Goal: Information Seeking & Learning: Learn about a topic

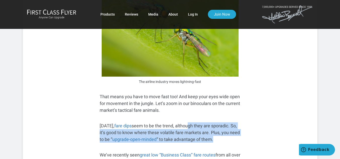
drag, startPoint x: 186, startPoint y: 98, endPoint x: 218, endPoint y: 111, distance: 34.3
click at [218, 123] on p "[DATE], fare dips seem to be the trend, although they are sporadic. So, it’s go…" at bounding box center [170, 133] width 141 height 20
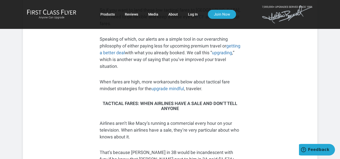
scroll to position [668, 0]
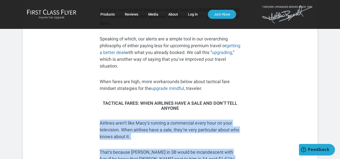
drag, startPoint x: 100, startPoint y: 74, endPoint x: 128, endPoint y: 116, distance: 50.1
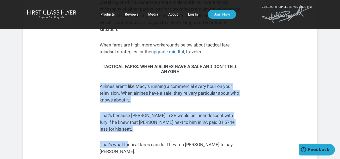
scroll to position [705, 0]
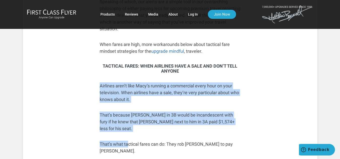
click at [172, 112] on p "That’s because [PERSON_NAME] in 3B would be incandescent with fury if he knew t…" at bounding box center [170, 122] width 141 height 20
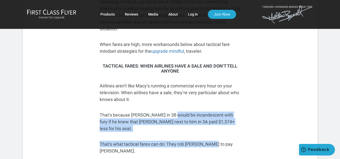
drag, startPoint x: 172, startPoint y: 67, endPoint x: 210, endPoint y: 79, distance: 39.0
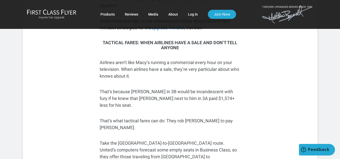
scroll to position [729, 0]
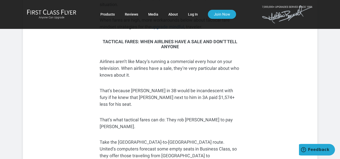
drag, startPoint x: 166, startPoint y: 65, endPoint x: 213, endPoint y: 111, distance: 66.0
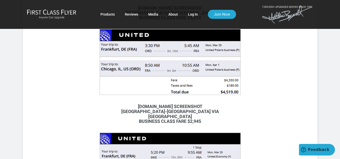
scroll to position [935, 0]
